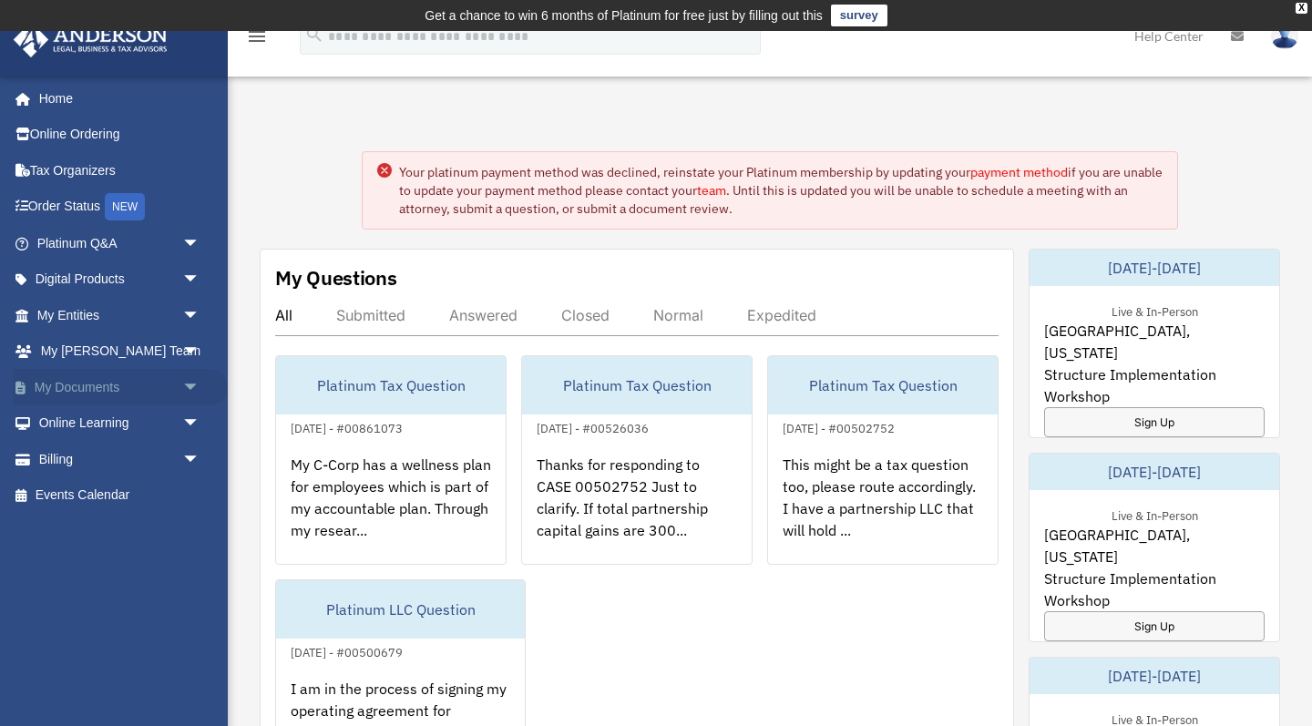
click at [148, 386] on link "My Documents arrow_drop_down" at bounding box center [120, 387] width 215 height 36
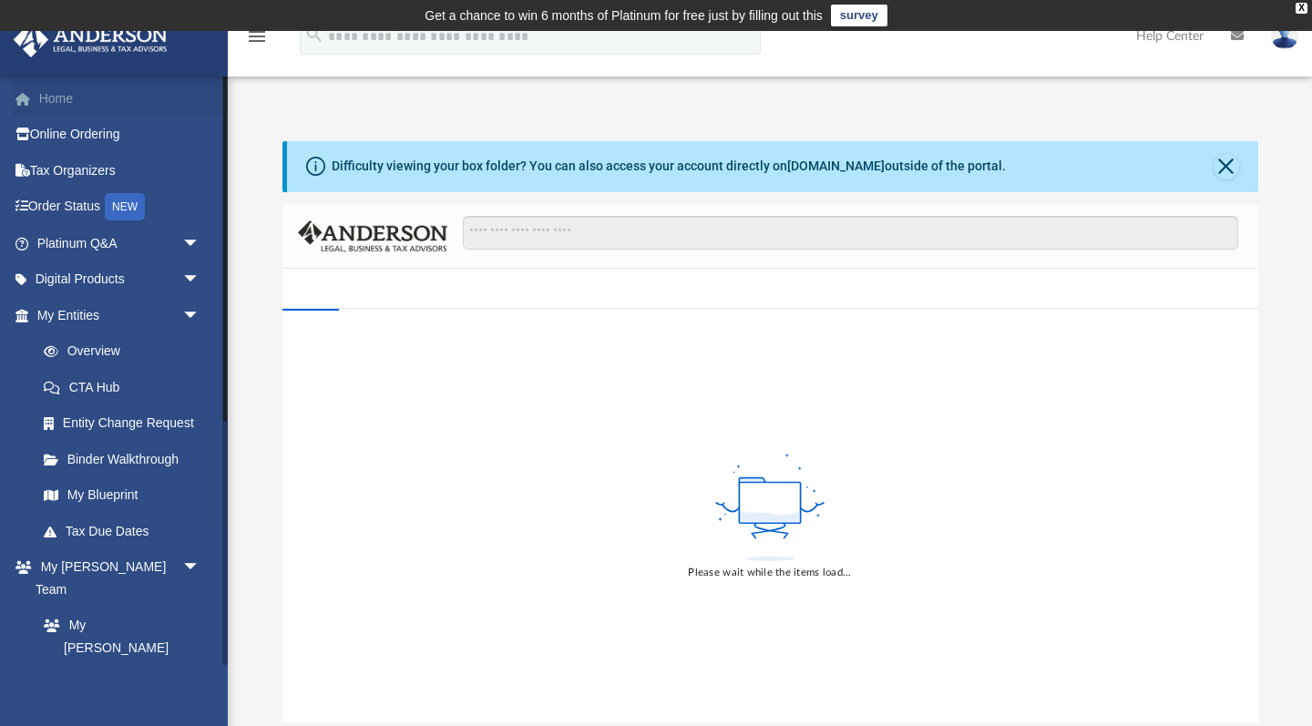
click at [75, 99] on link "Home" at bounding box center [120, 98] width 215 height 36
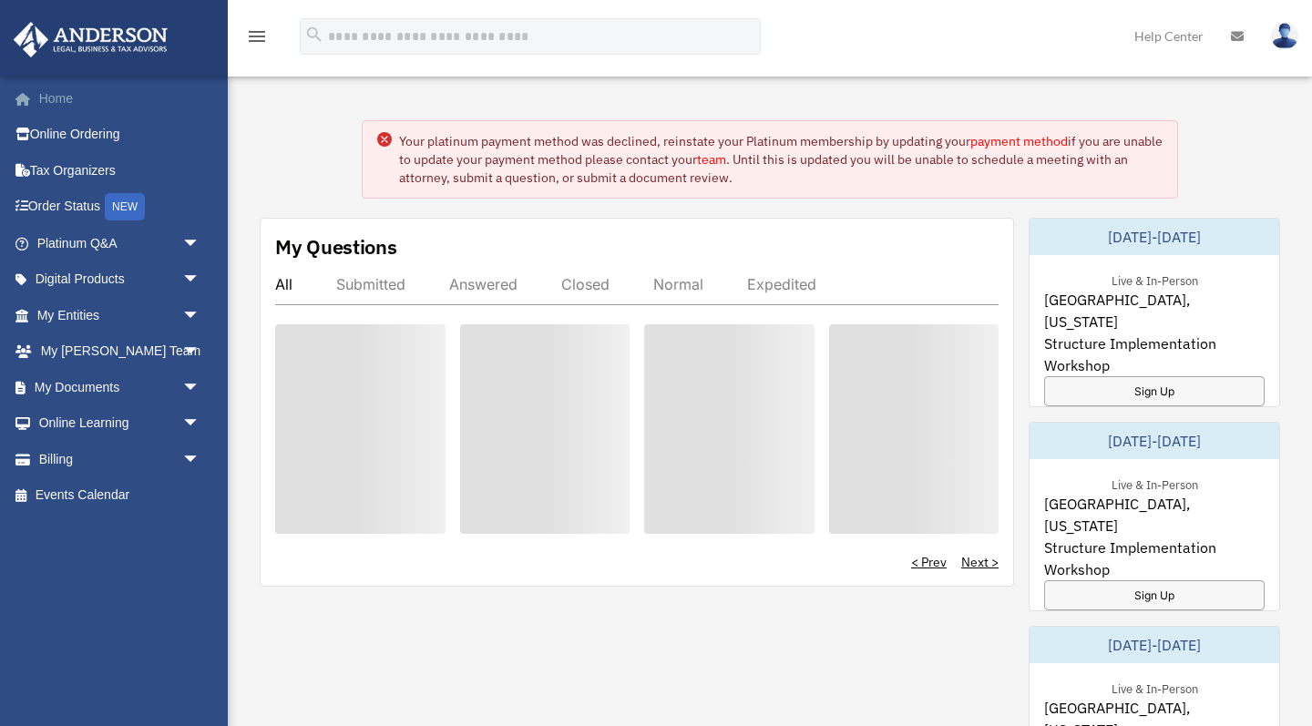
click at [57, 94] on link "Home" at bounding box center [120, 98] width 215 height 36
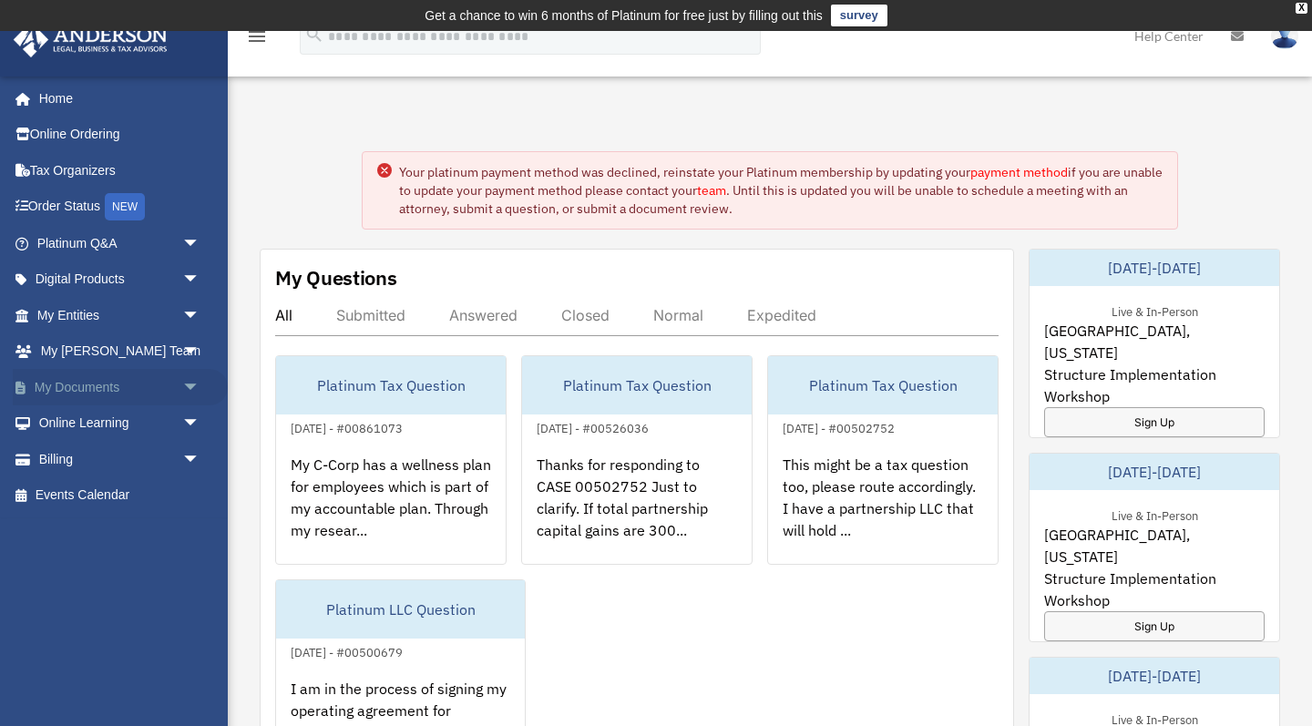
click at [139, 382] on link "My Documents arrow_drop_down" at bounding box center [120, 387] width 215 height 36
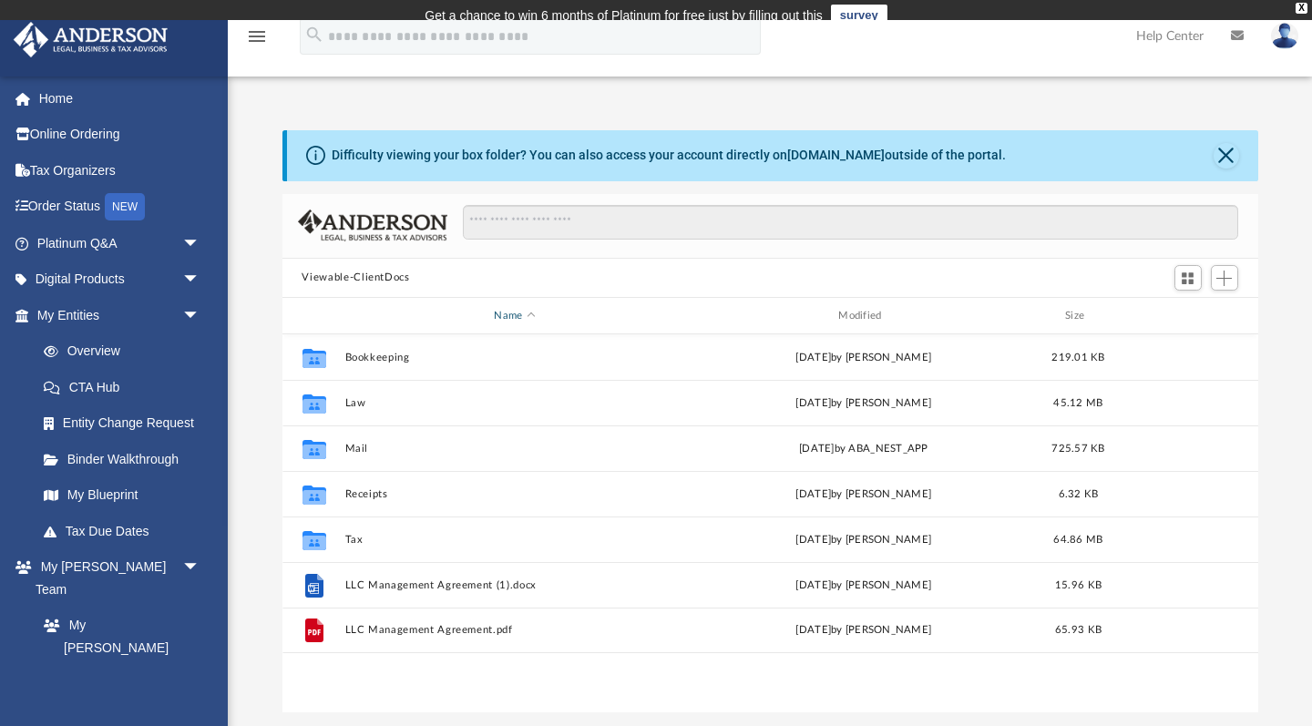
scroll to position [415, 976]
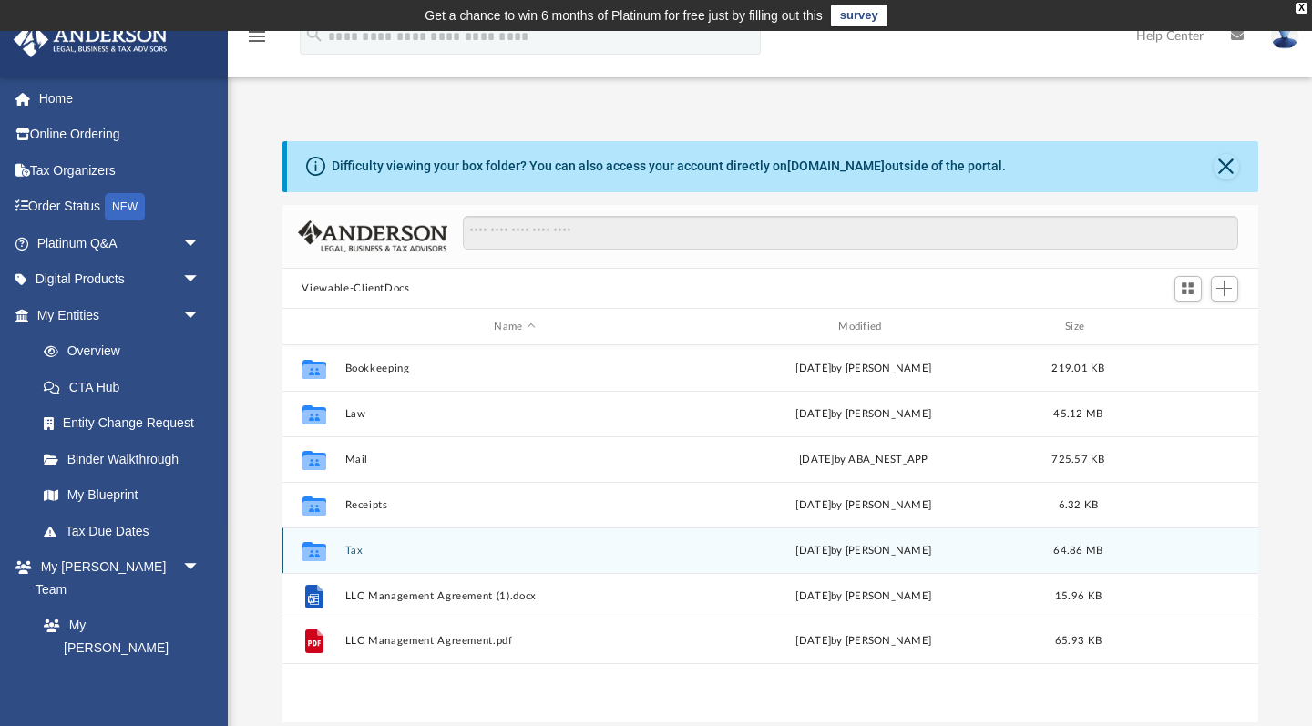
click at [355, 550] on button "Tax" at bounding box center [515, 551] width 341 height 12
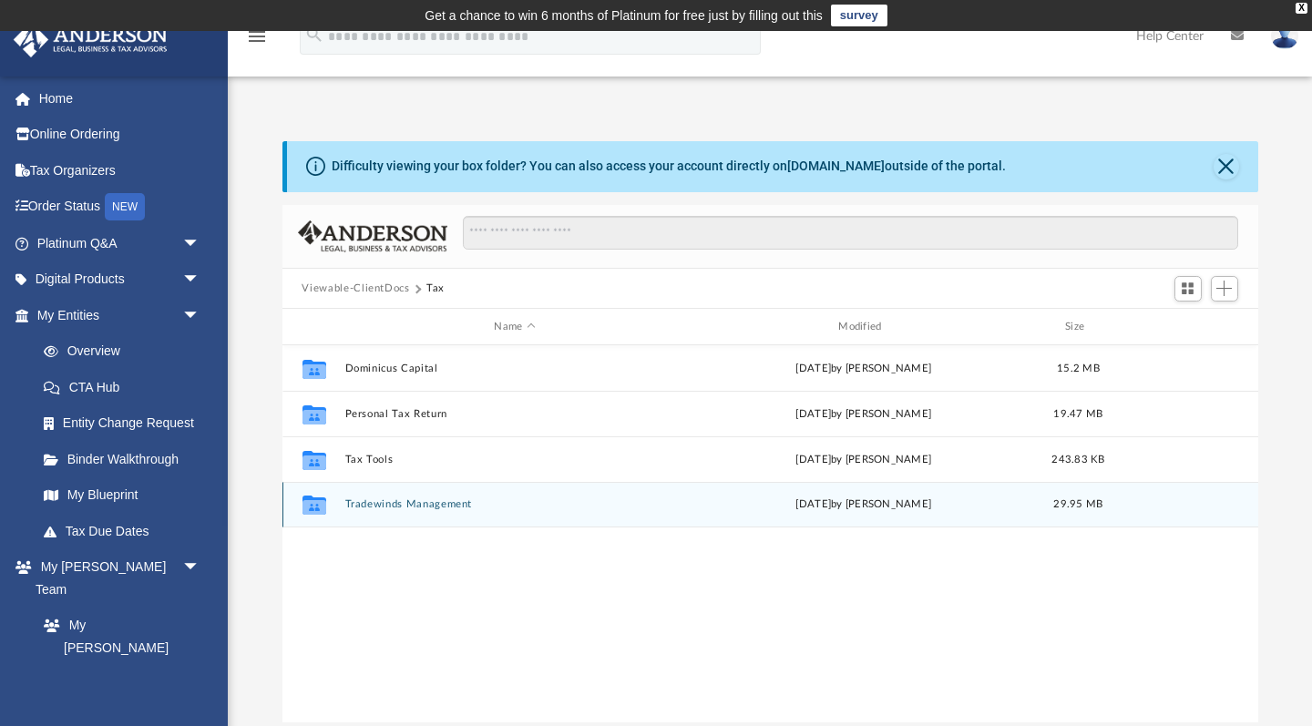
click at [388, 503] on button "Tradewinds Management" at bounding box center [515, 505] width 341 height 12
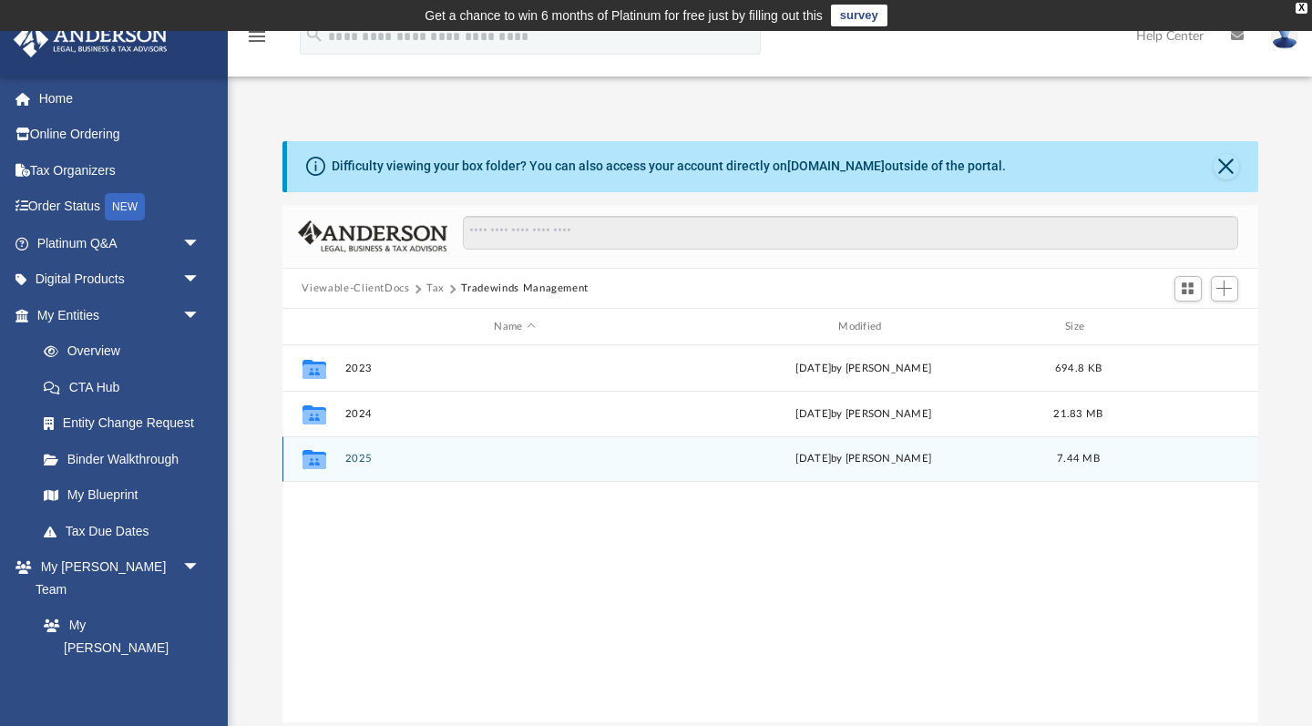
click at [355, 459] on button "2025" at bounding box center [515, 460] width 341 height 12
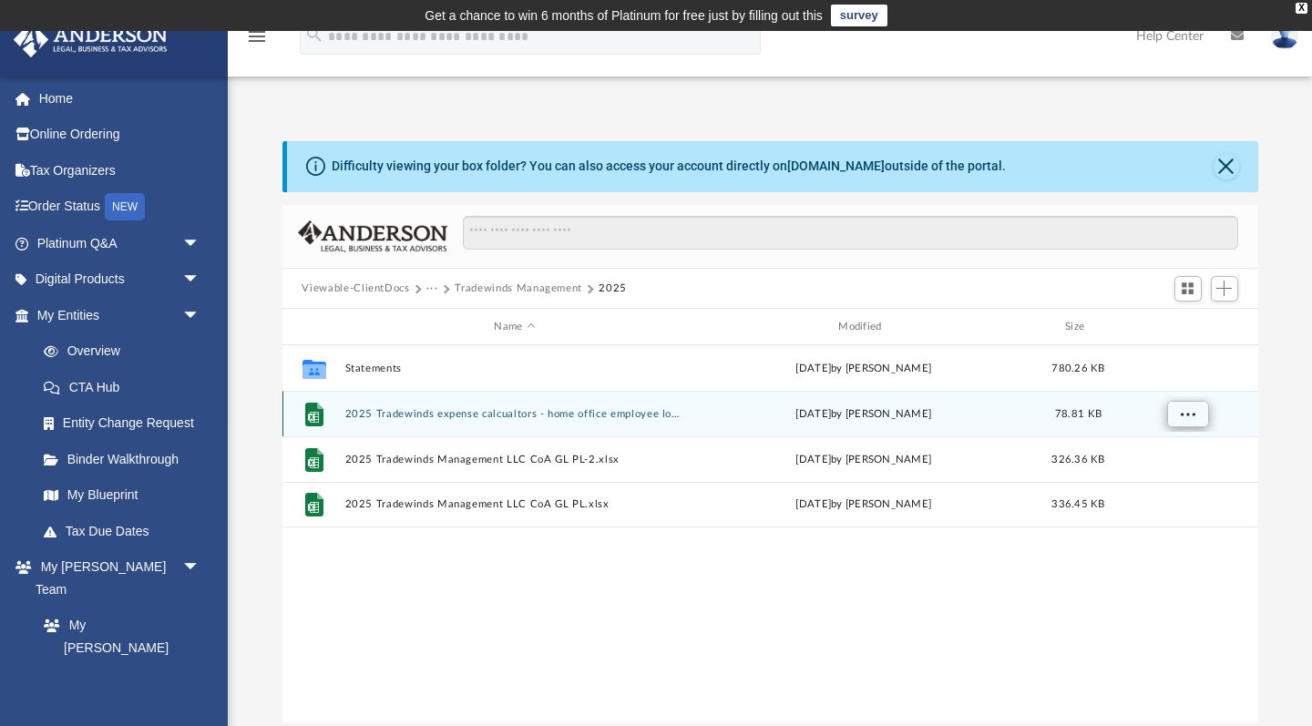
click at [1205, 410] on button "More options" at bounding box center [1188, 414] width 42 height 27
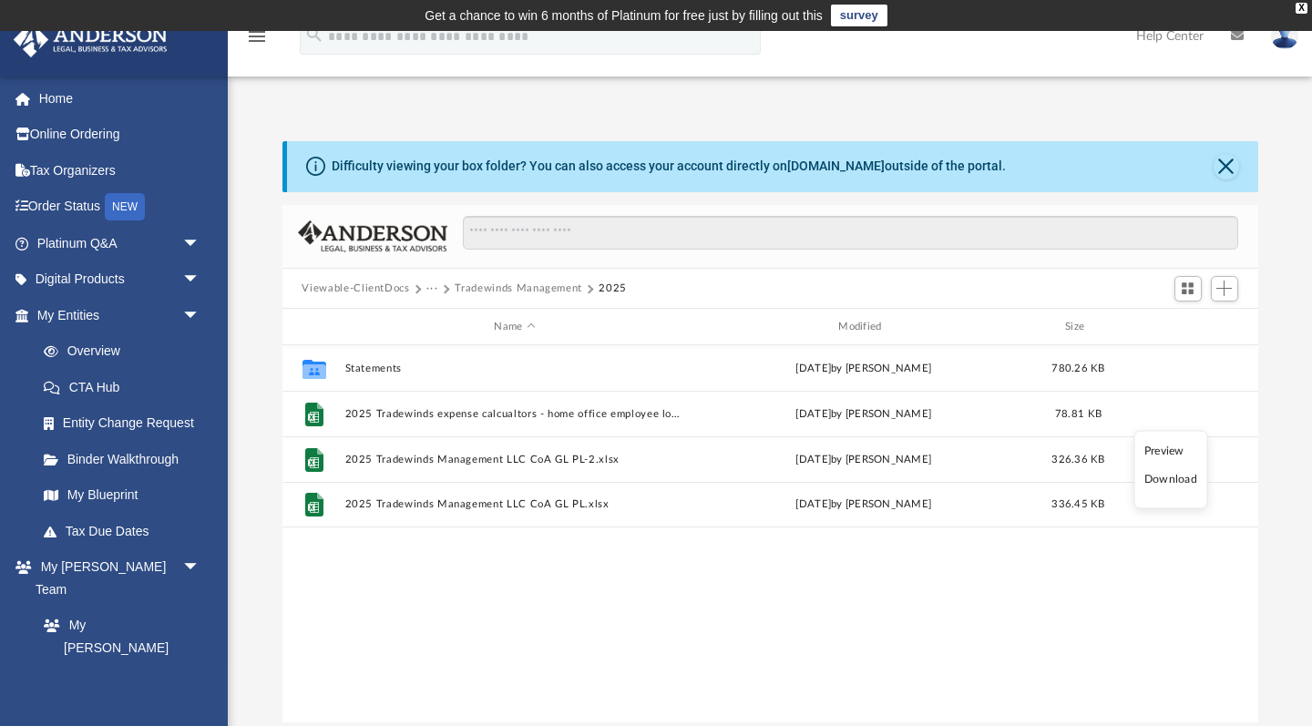
click at [1185, 480] on li "Download" at bounding box center [1171, 479] width 53 height 19
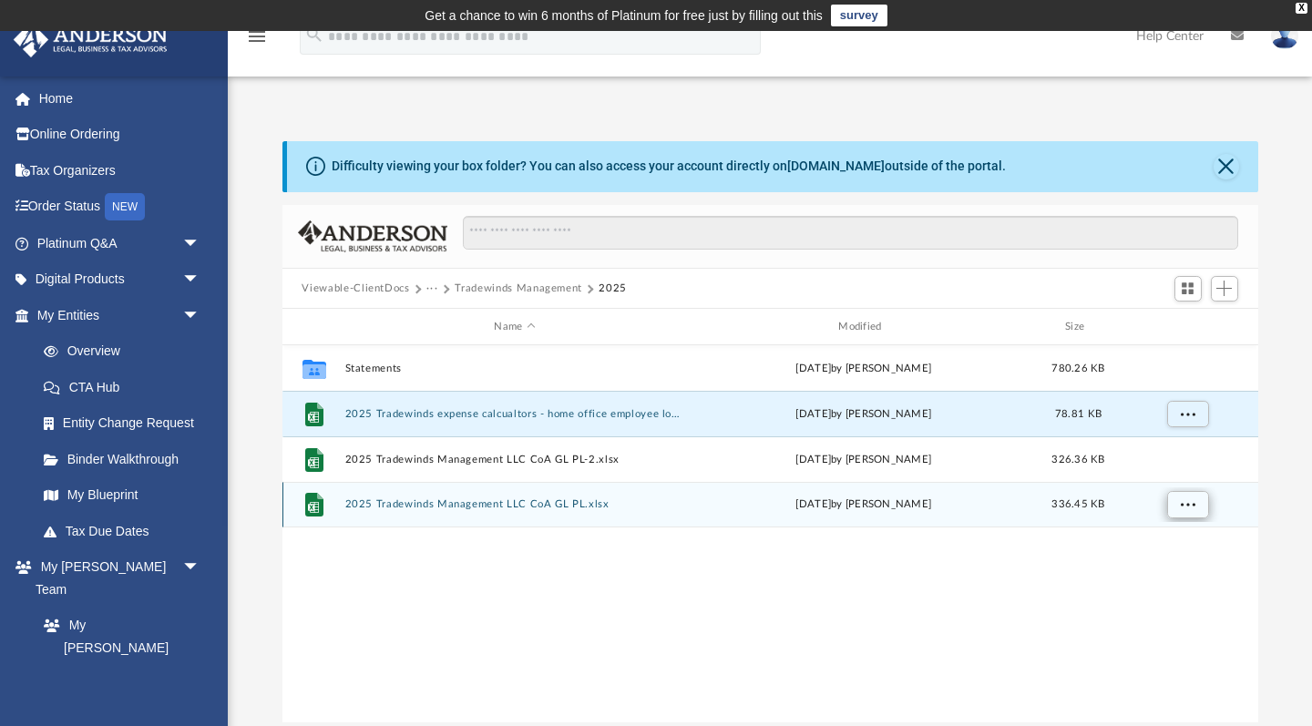
click at [1190, 504] on span "More options" at bounding box center [1187, 504] width 15 height 10
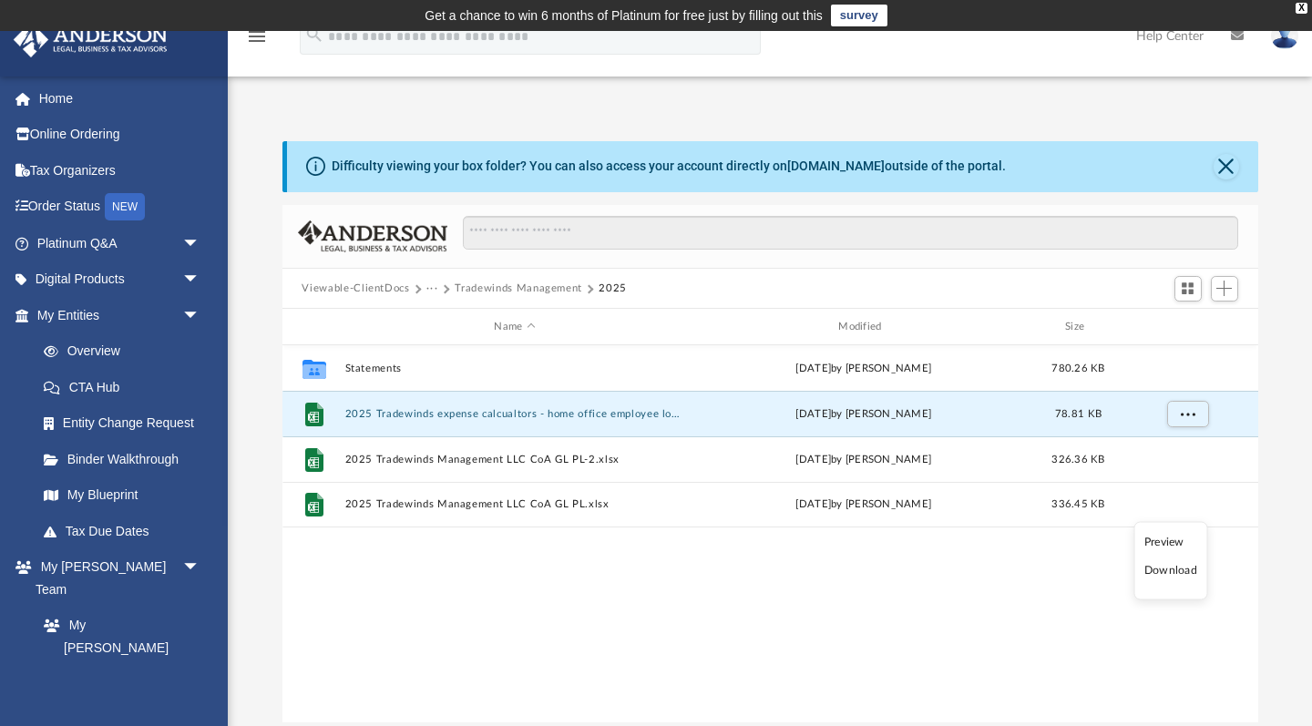
click at [1183, 573] on li "Download" at bounding box center [1171, 570] width 53 height 19
